Goal: Task Accomplishment & Management: Manage account settings

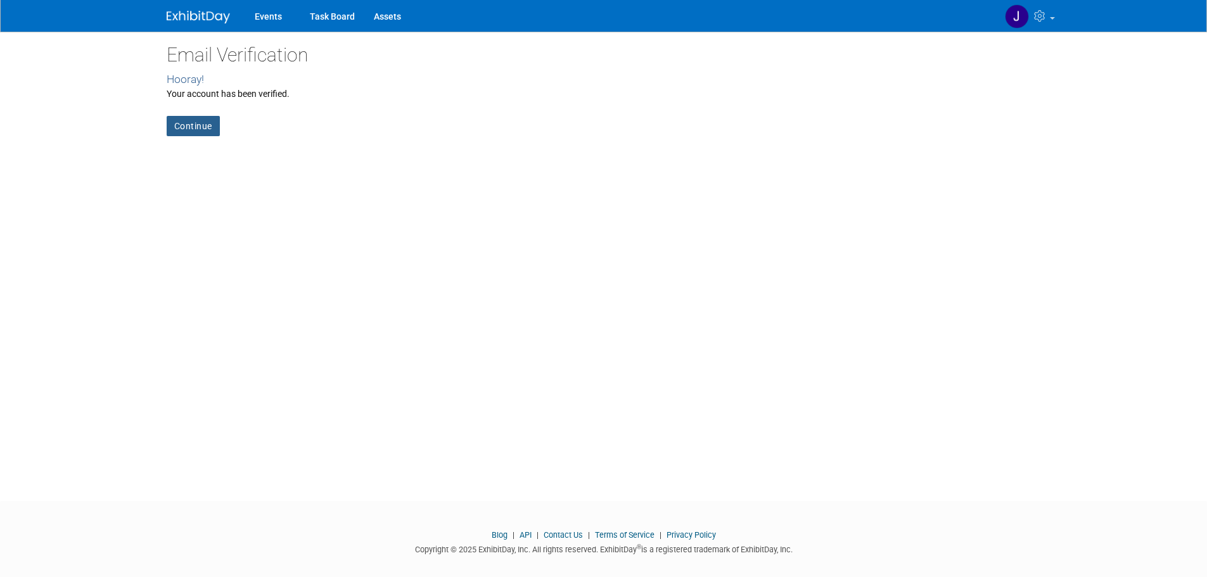
click at [191, 124] on link "Continue" at bounding box center [193, 126] width 53 height 20
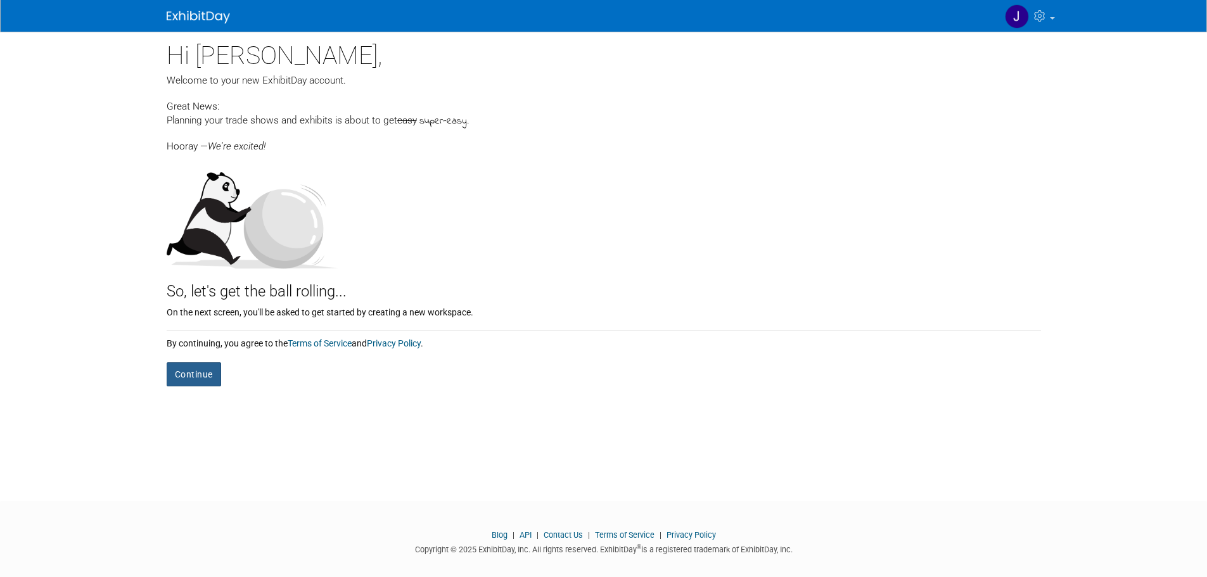
click at [189, 374] on button "Continue" at bounding box center [194, 374] width 54 height 24
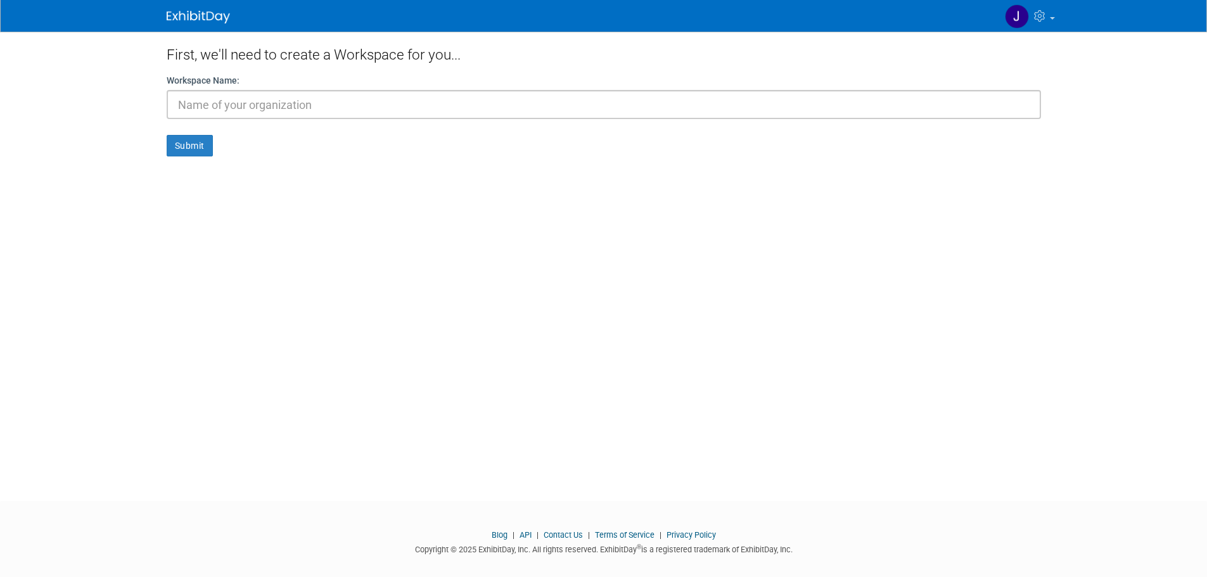
click at [214, 101] on input "text" at bounding box center [604, 104] width 874 height 29
type input "[GEOGRAPHIC_DATA]"
click at [188, 143] on button "Submit" at bounding box center [190, 146] width 46 height 22
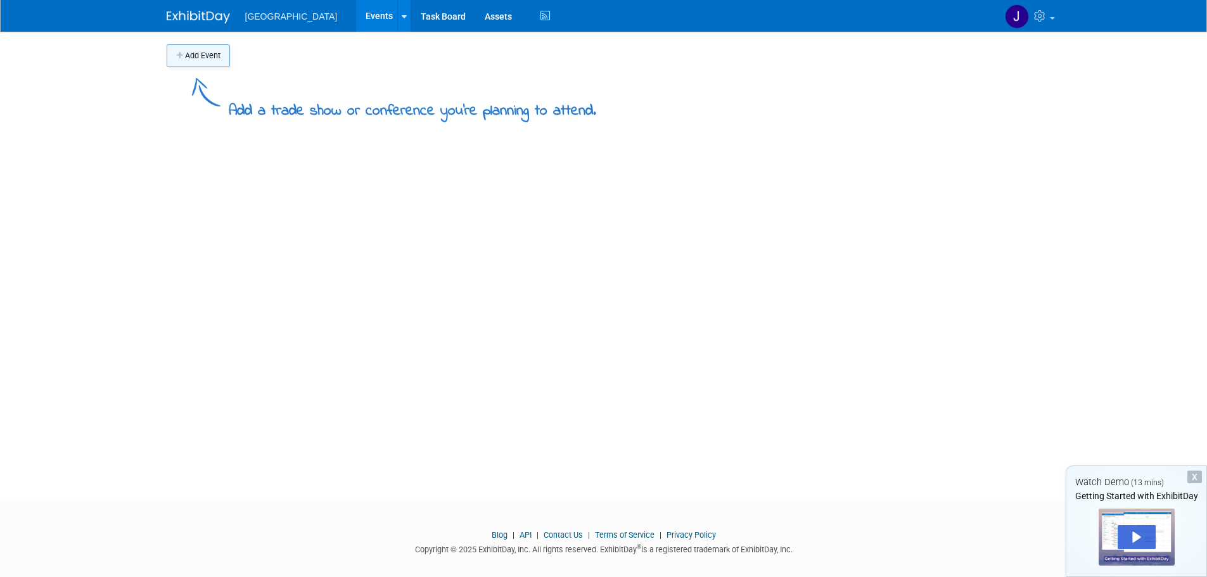
click at [213, 54] on button "Add Event" at bounding box center [198, 55] width 63 height 23
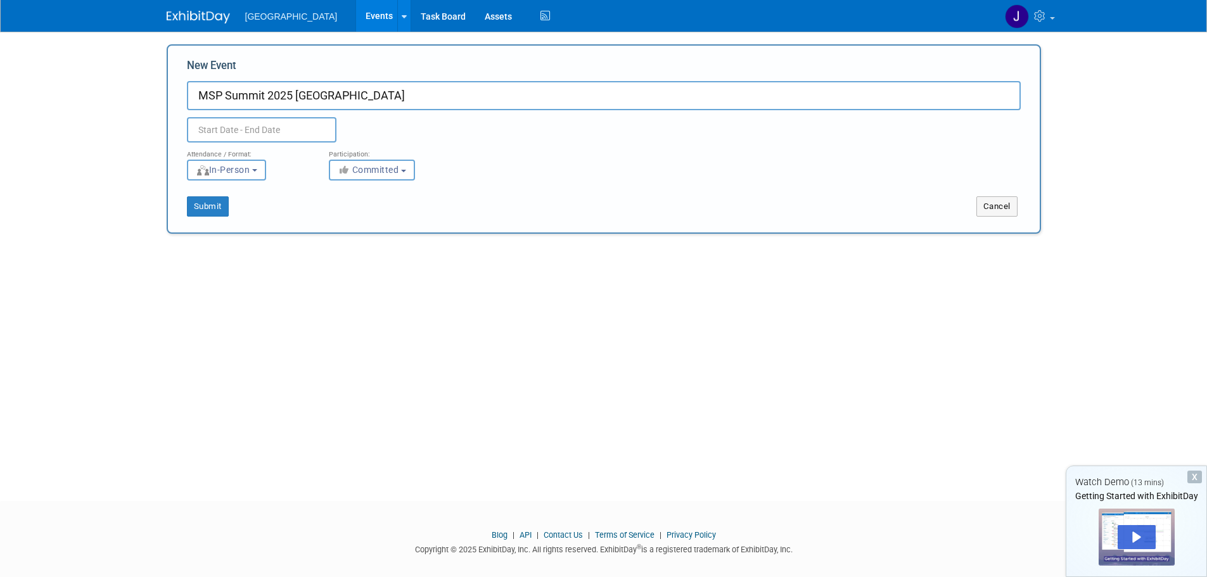
type input "MSP Summit 2025 [GEOGRAPHIC_DATA]"
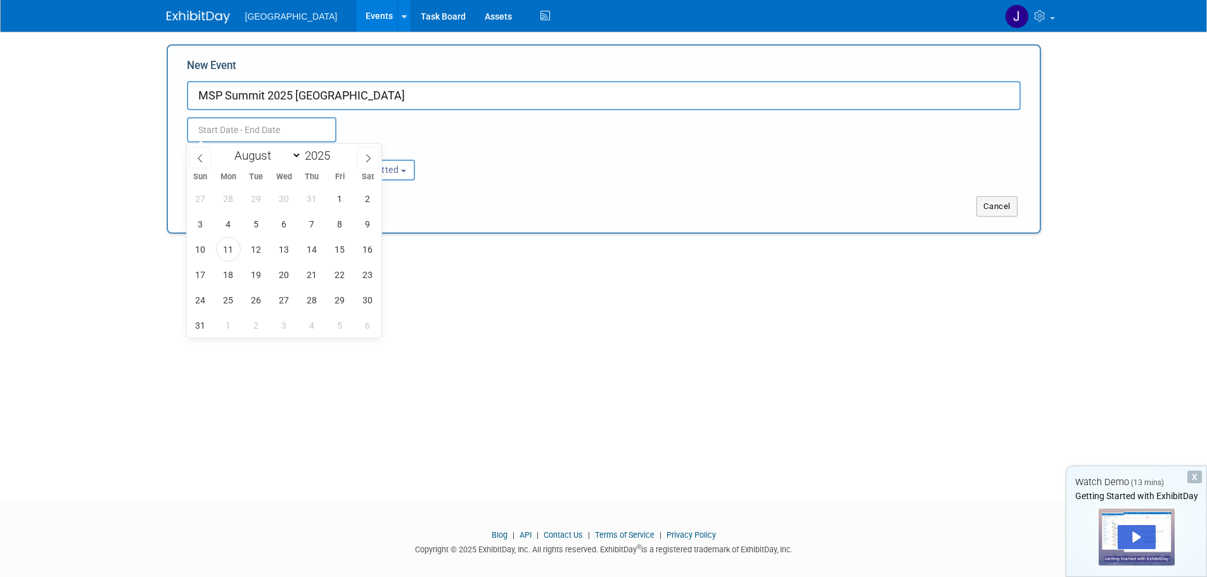
click at [229, 131] on input "text" at bounding box center [262, 129] width 150 height 25
click at [364, 159] on icon at bounding box center [368, 158] width 9 height 9
select select "8"
click at [229, 248] on span "15" at bounding box center [228, 249] width 25 height 25
click at [287, 252] on span "17" at bounding box center [284, 249] width 25 height 25
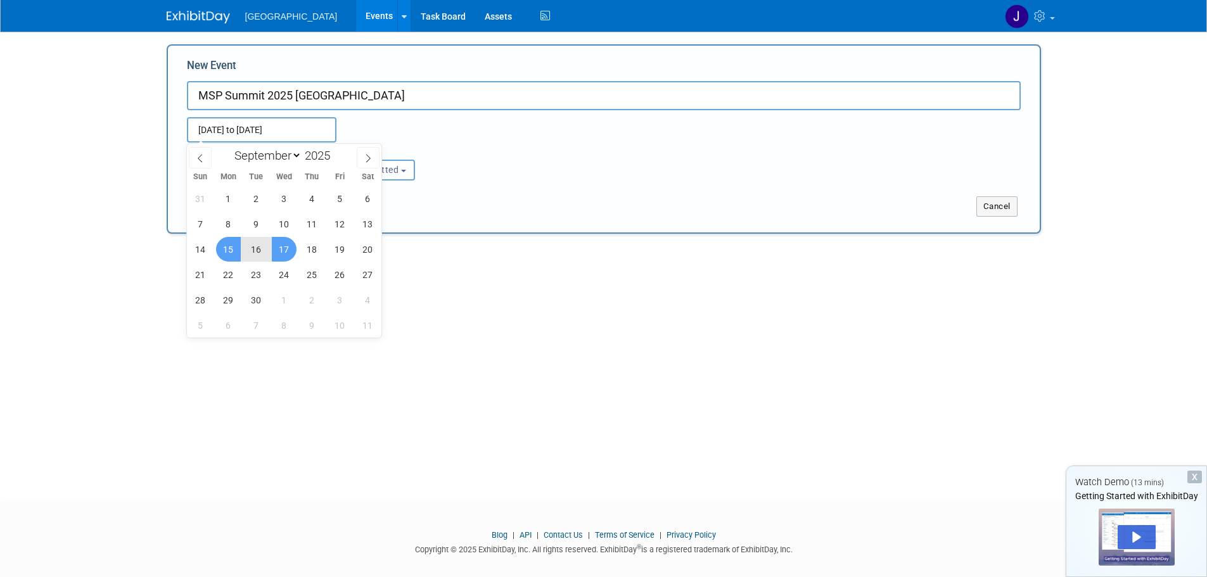
type input "Sep 15, 2025 to Sep 17, 2025"
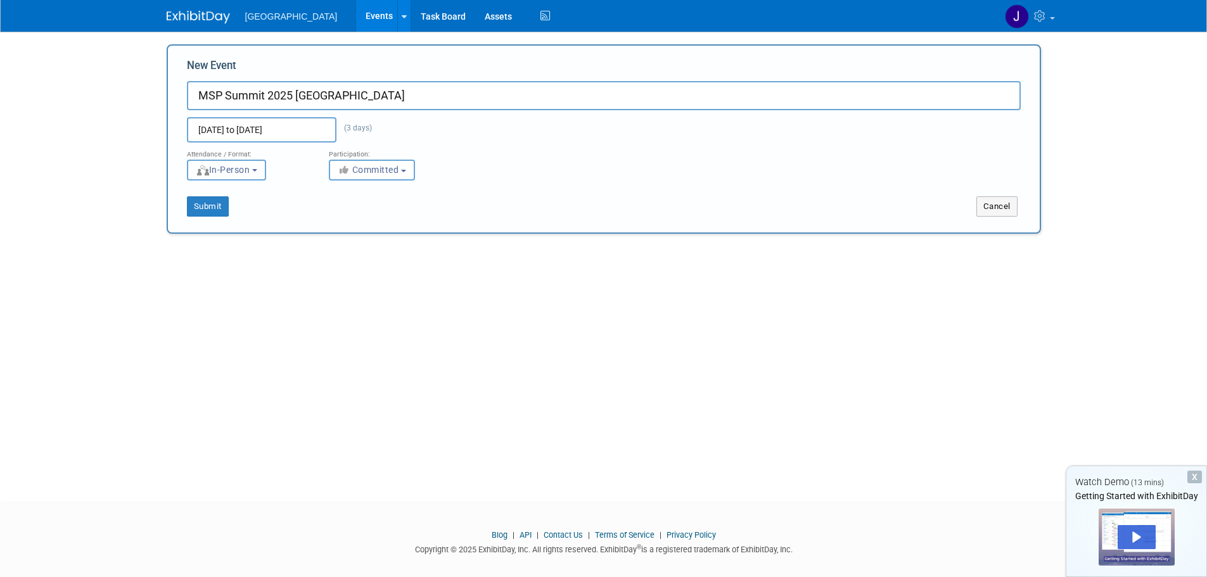
click at [257, 170] on b "button" at bounding box center [254, 170] width 5 height 3
click at [405, 165] on button "Committed" at bounding box center [372, 170] width 86 height 21
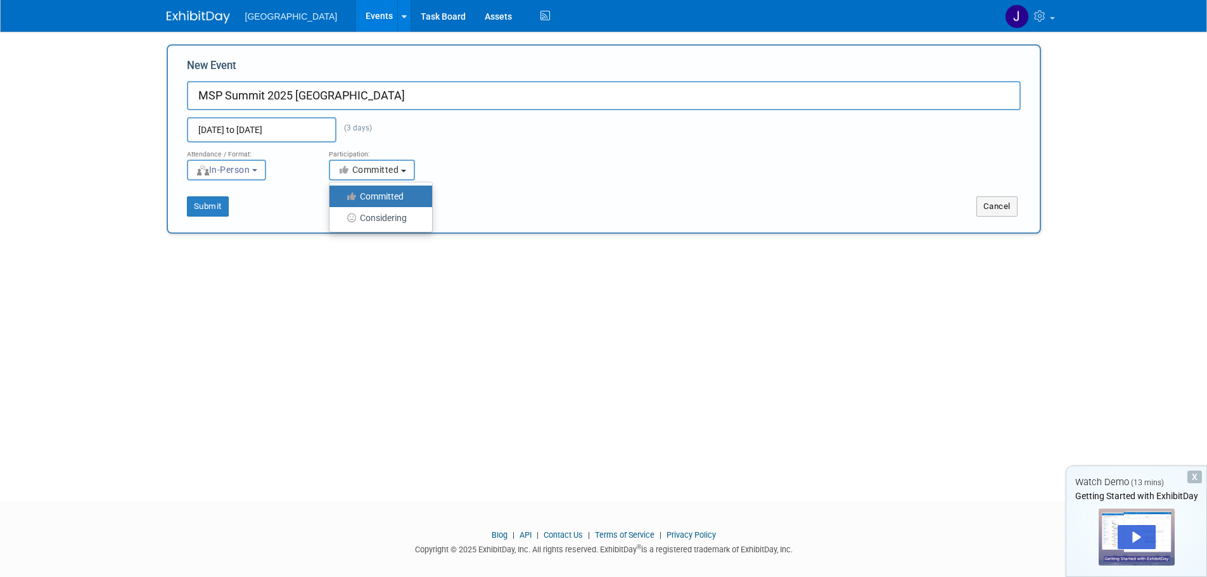
click at [405, 165] on button "Committed" at bounding box center [372, 170] width 86 height 21
click at [406, 165] on button "Committed" at bounding box center [372, 170] width 86 height 21
click at [215, 207] on button "Submit" at bounding box center [208, 206] width 42 height 20
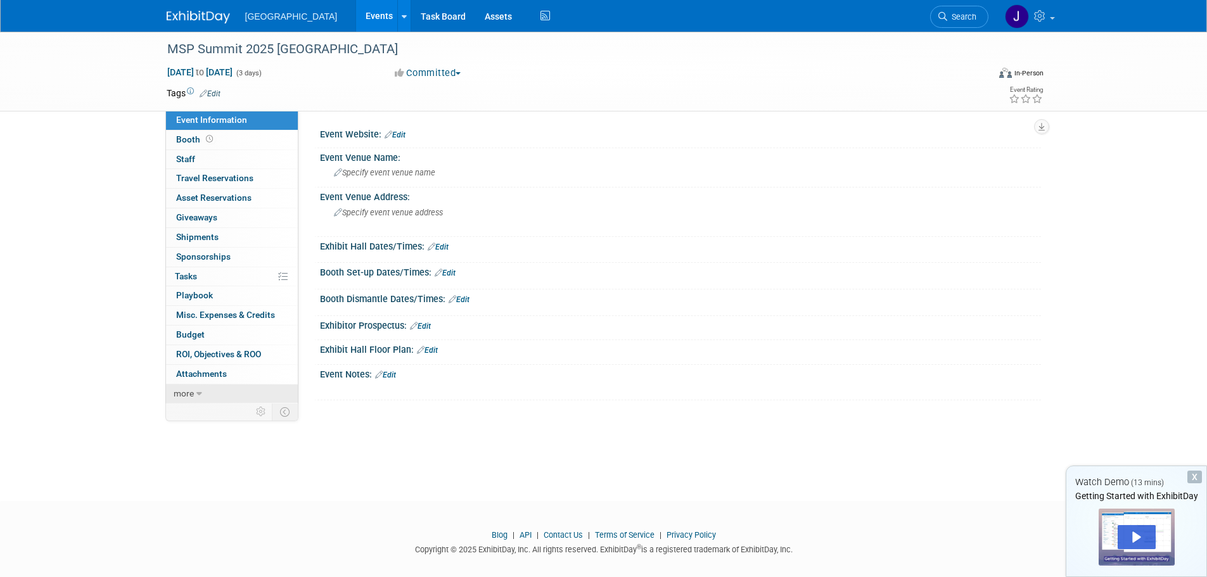
click at [191, 392] on span "more" at bounding box center [184, 393] width 20 height 10
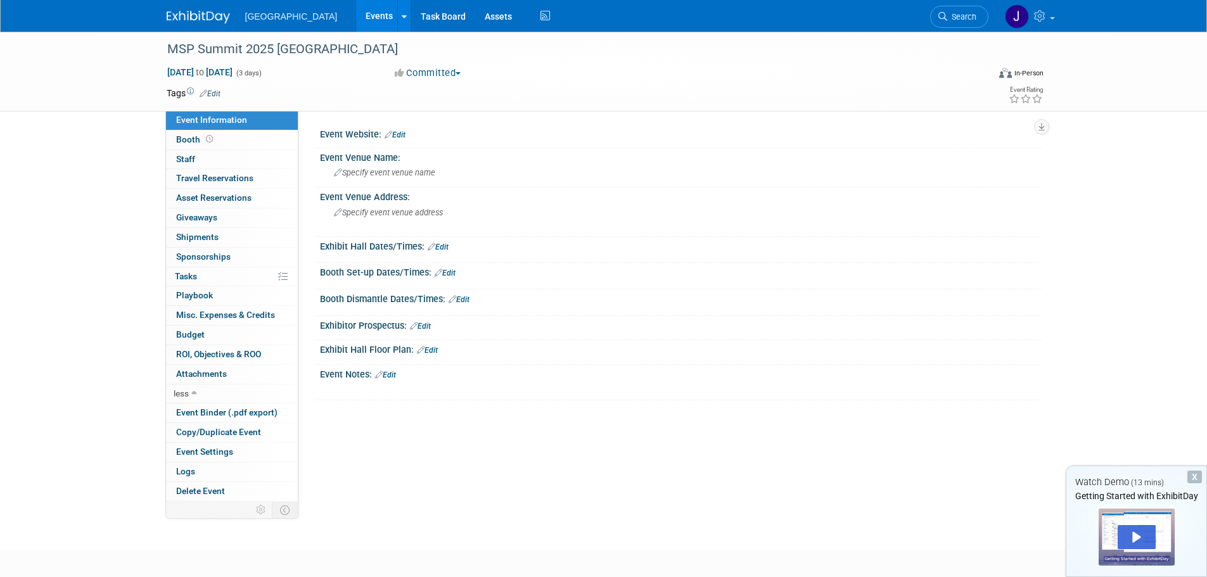
click at [382, 489] on div "Event Website: Edit Event Venue Name: Specify event venue name Event Venue Addr…" at bounding box center [669, 306] width 743 height 391
click at [198, 331] on span "Budget" at bounding box center [190, 334] width 29 height 10
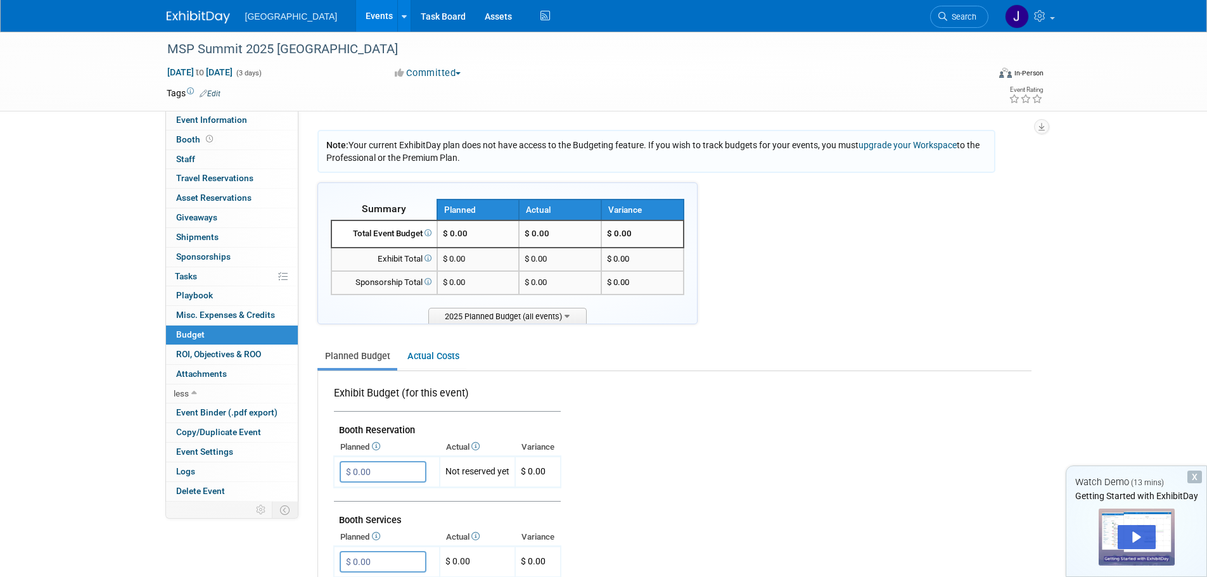
click at [188, 217] on span "Giveaways 0" at bounding box center [196, 217] width 41 height 10
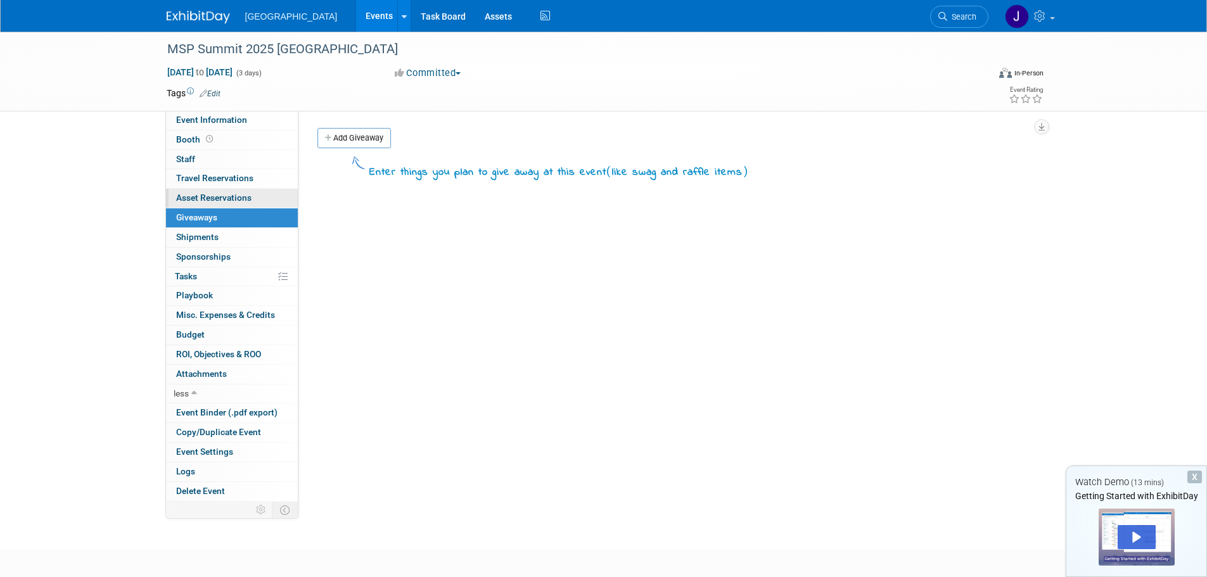
click at [194, 198] on span "Asset Reservations 0" at bounding box center [213, 198] width 75 height 10
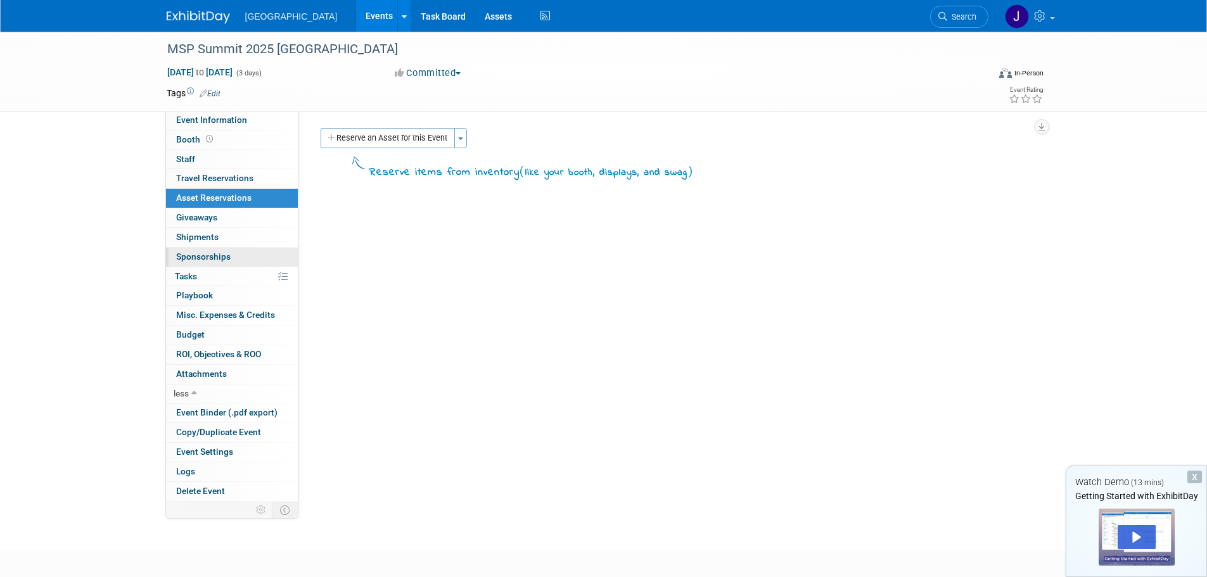
click at [208, 254] on span "Sponsorships 0" at bounding box center [203, 257] width 54 height 10
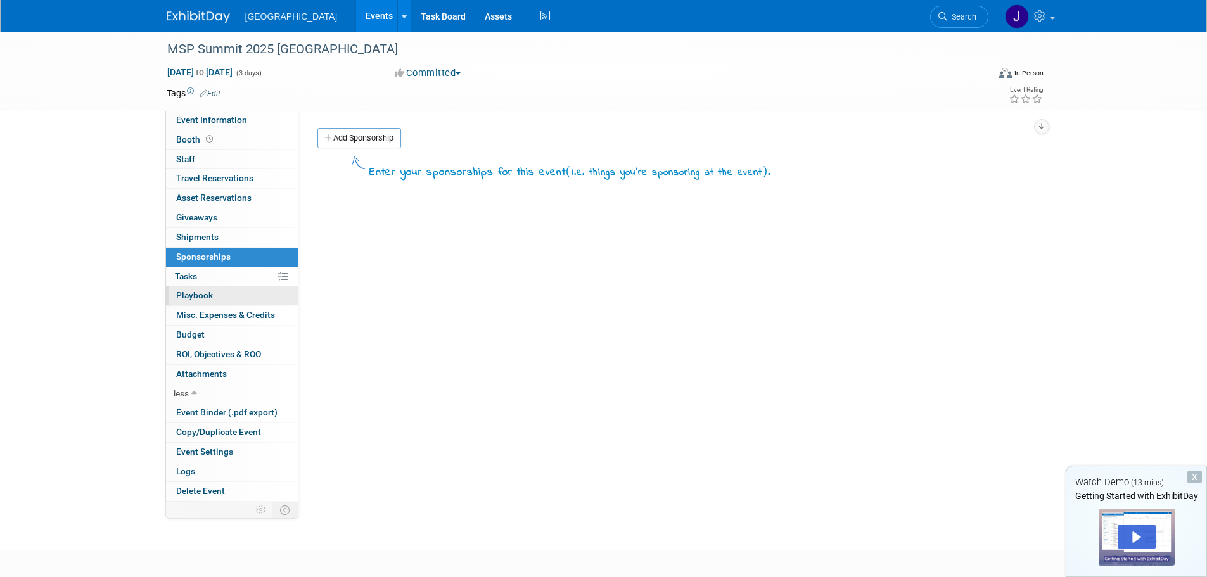
click at [198, 291] on span "Playbook 0" at bounding box center [194, 295] width 37 height 10
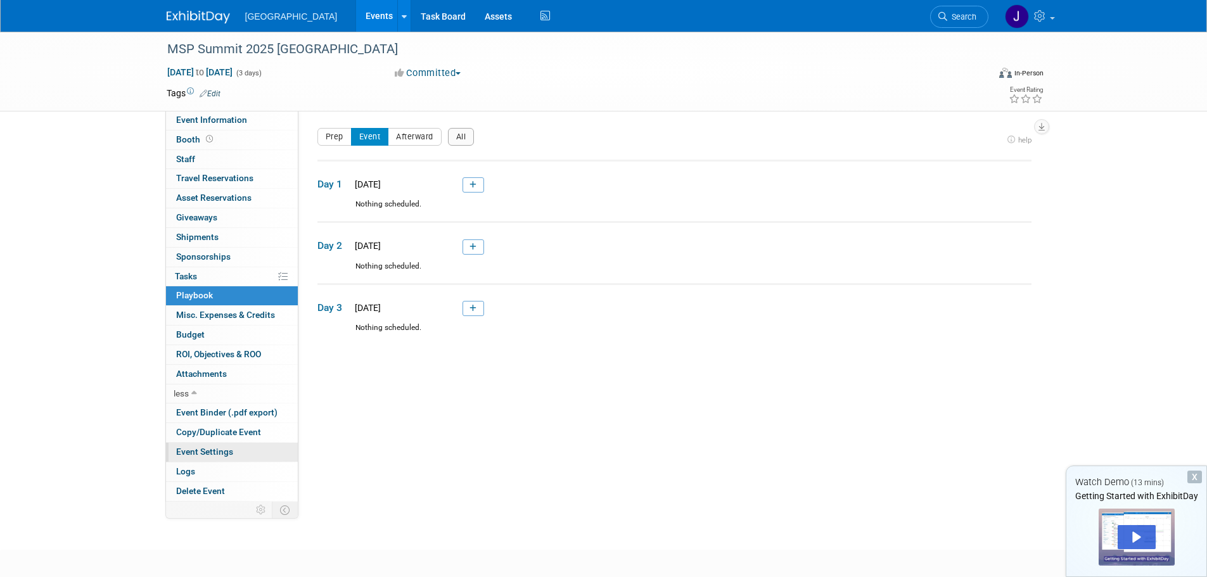
click at [198, 449] on span "Event Settings" at bounding box center [204, 452] width 57 height 10
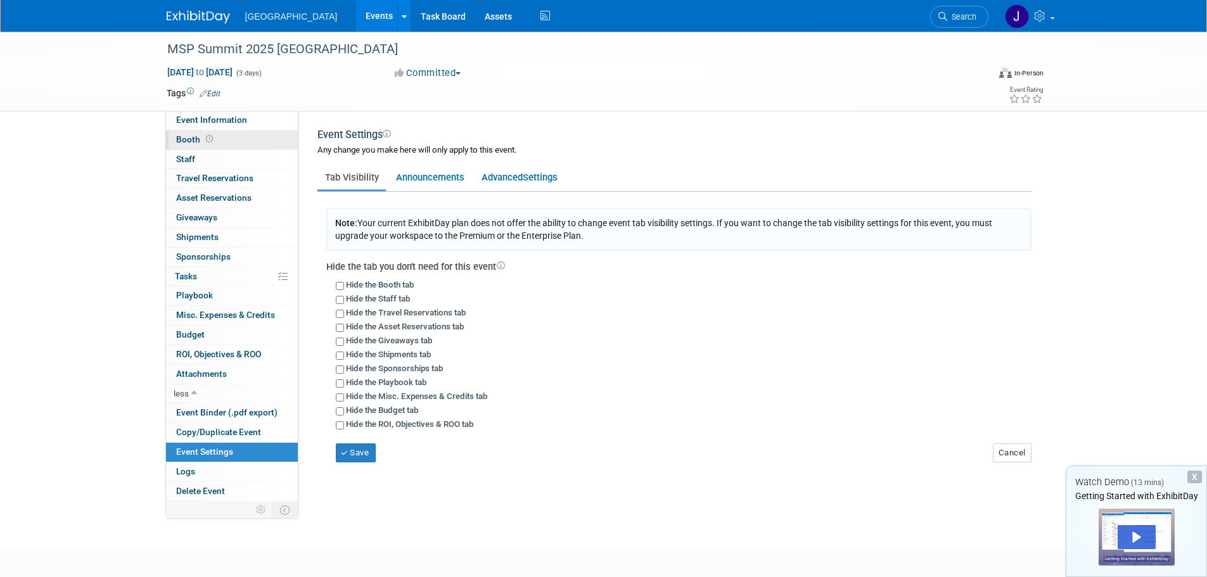
click at [185, 137] on span "Booth" at bounding box center [195, 139] width 39 height 10
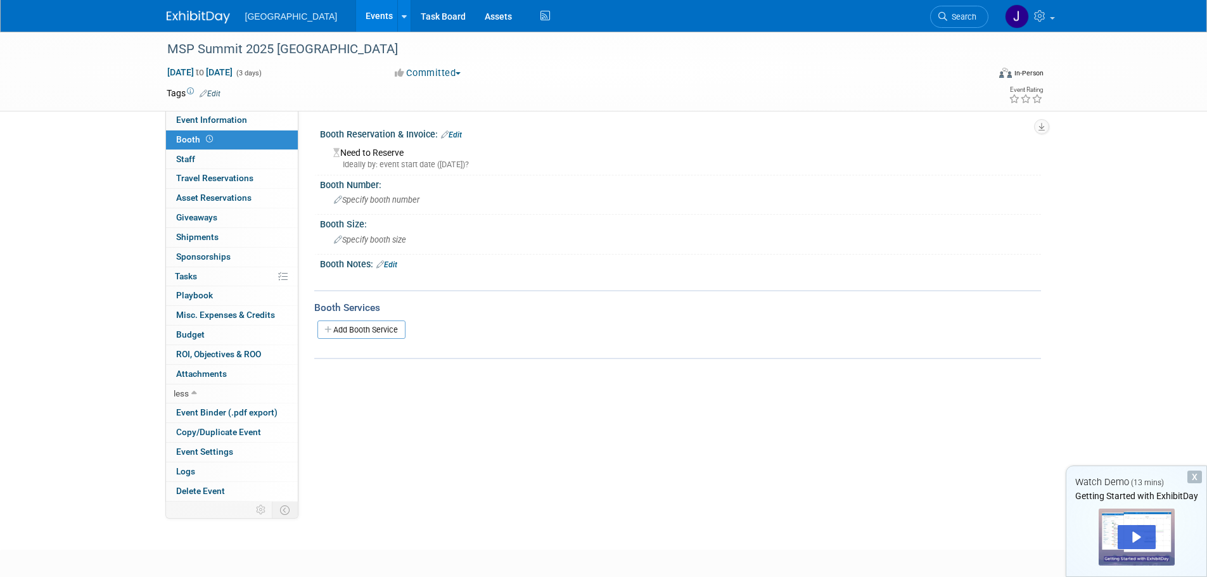
click at [207, 6] on link at bounding box center [206, 11] width 79 height 10
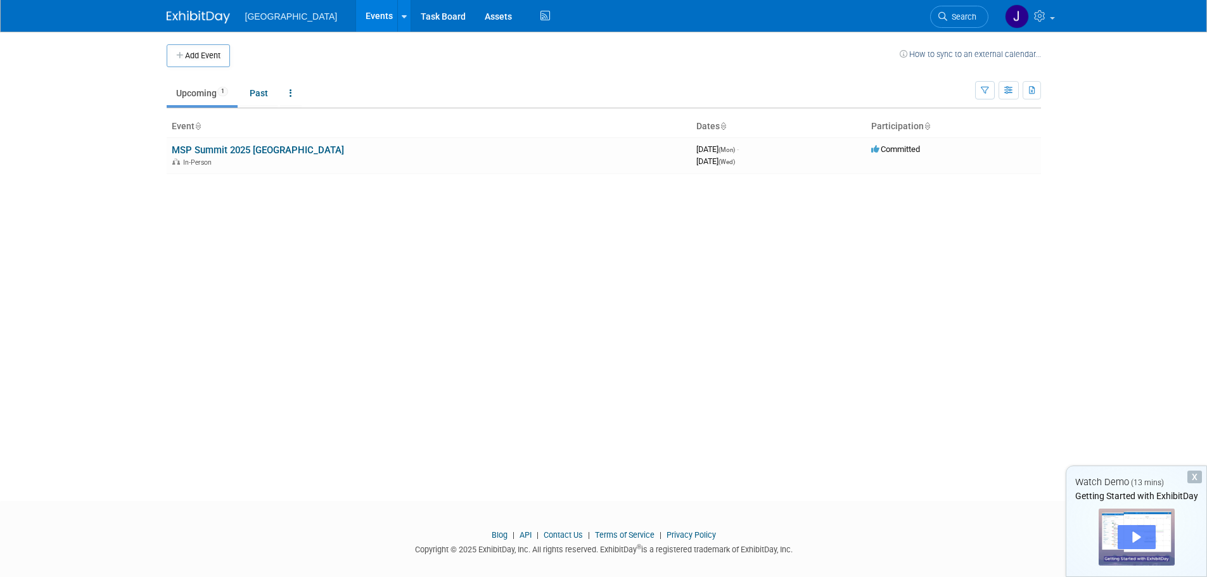
click at [1142, 536] on div "Play" at bounding box center [1137, 537] width 38 height 24
